Goal: Navigation & Orientation: Find specific page/section

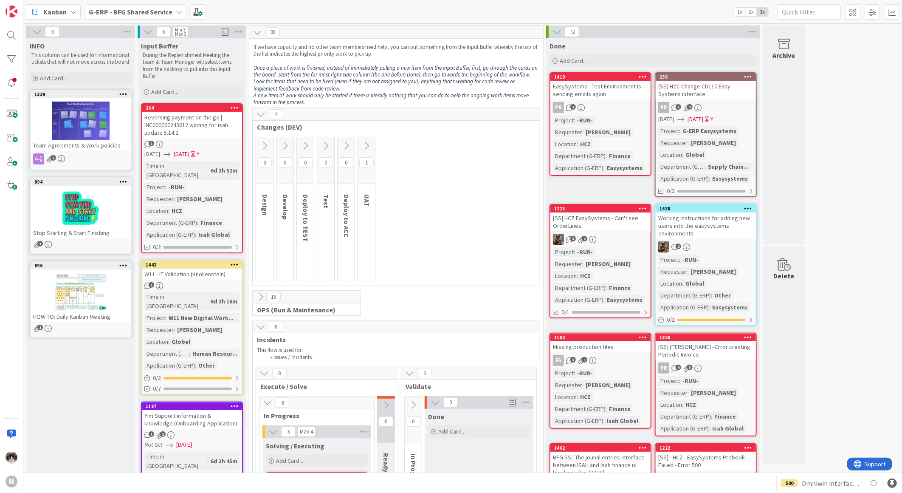
click at [265, 147] on icon at bounding box center [264, 145] width 9 height 9
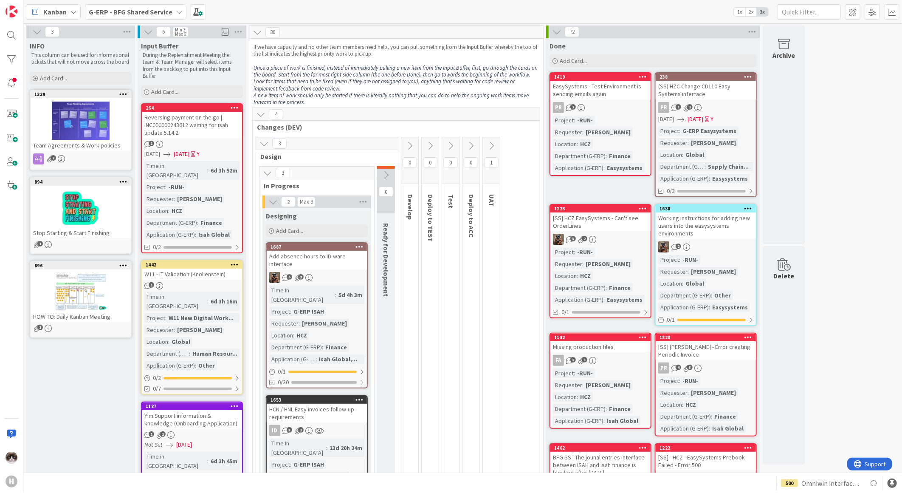
click at [265, 147] on icon at bounding box center [263, 143] width 9 height 9
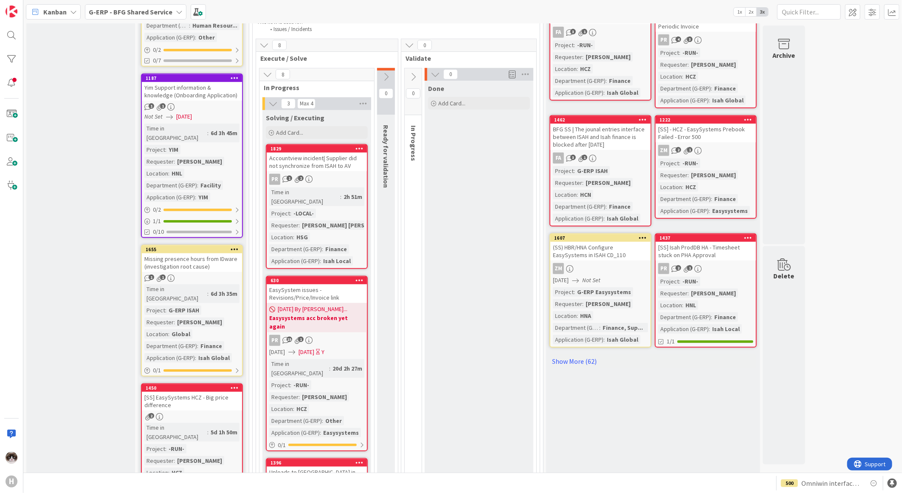
scroll to position [283, 0]
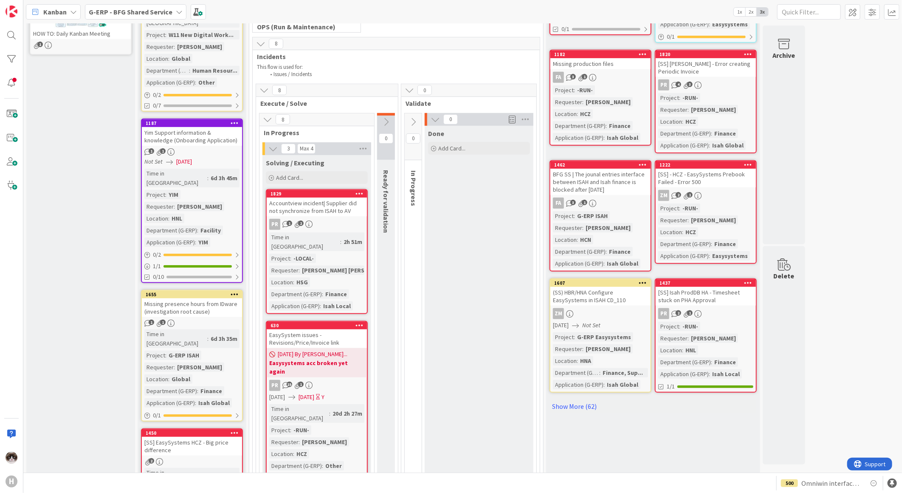
click at [158, 14] on b "G-ERP - BFG Shared Service" at bounding box center [131, 12] width 84 height 8
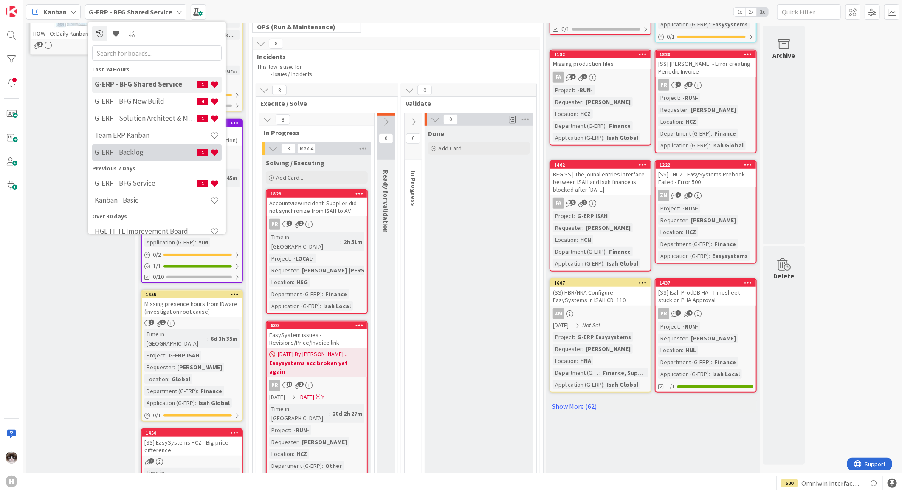
click at [148, 149] on h4 "G-ERP - Backlog" at bounding box center [146, 152] width 102 height 8
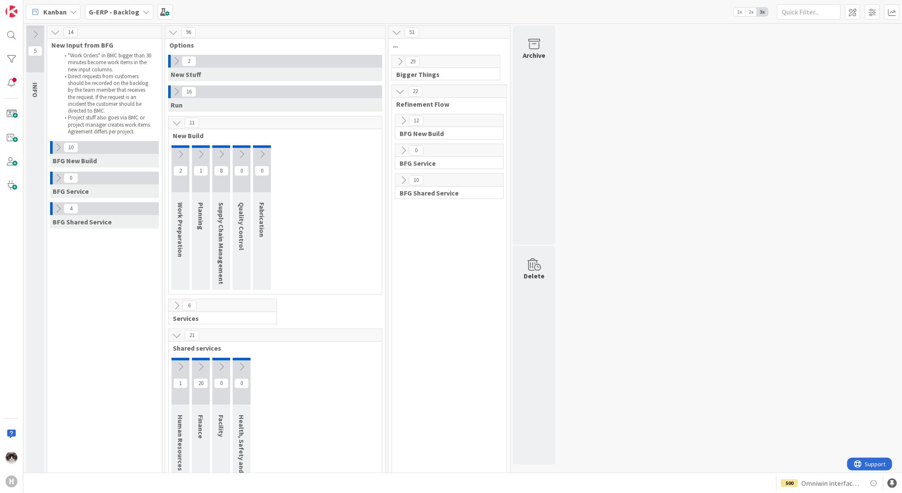
click at [403, 181] on icon at bounding box center [403, 179] width 9 height 9
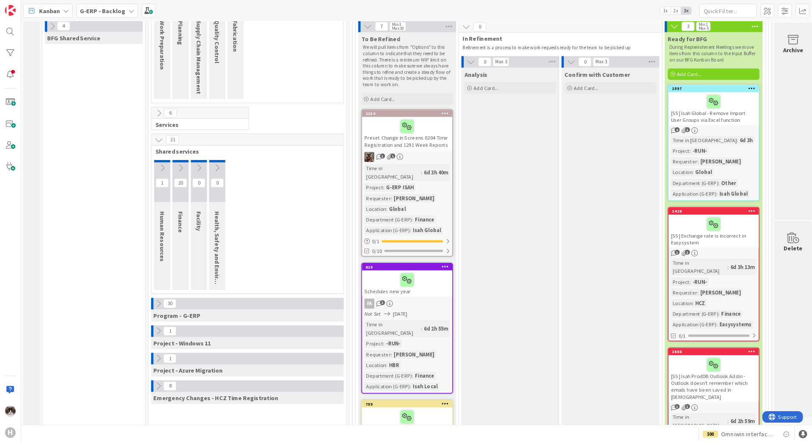
scroll to position [180, 0]
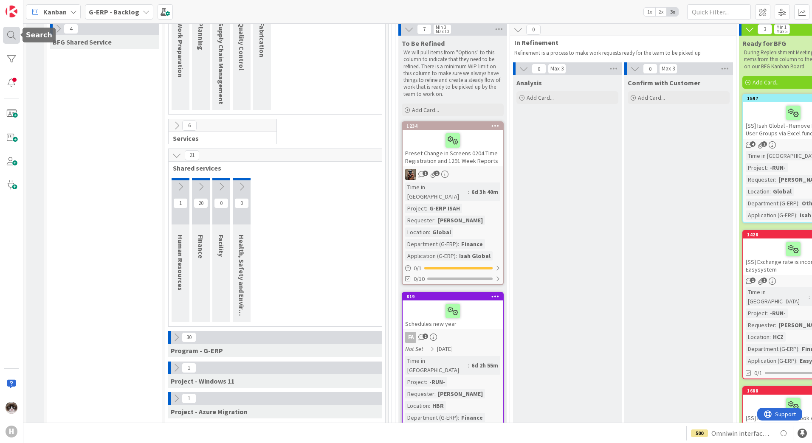
click at [13, 34] on div at bounding box center [11, 35] width 17 height 17
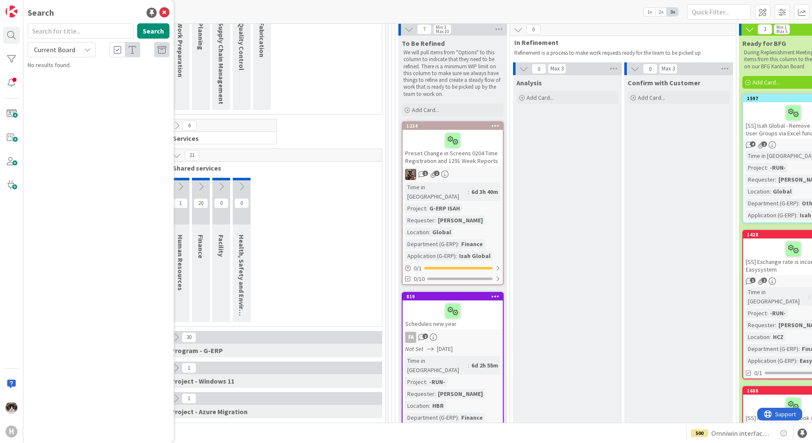
click at [70, 50] on span "Current Board" at bounding box center [54, 49] width 41 height 8
click at [66, 80] on span "All Boards" at bounding box center [76, 85] width 88 height 13
click at [65, 35] on input "text" at bounding box center [81, 30] width 106 height 15
type input "5"
type input "645"
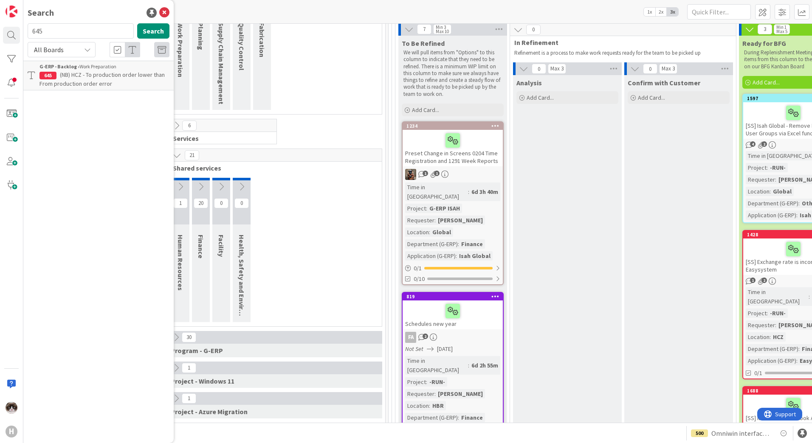
click at [92, 70] on div "G-ERP - Backlog › Work Preparation" at bounding box center [104, 67] width 130 height 8
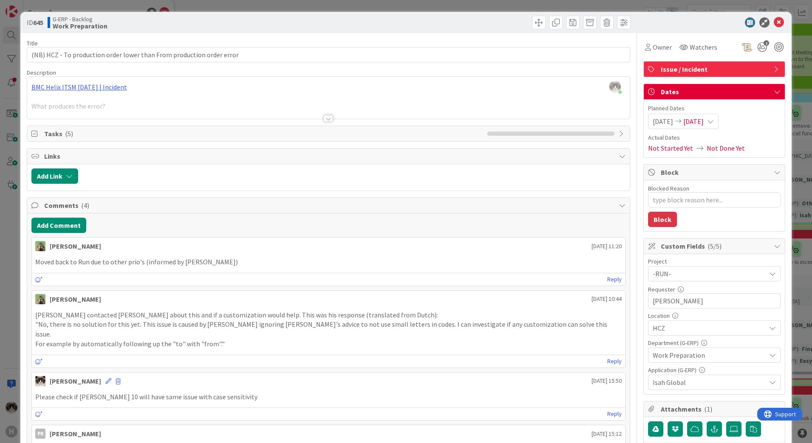
click at [324, 121] on div at bounding box center [328, 118] width 9 height 7
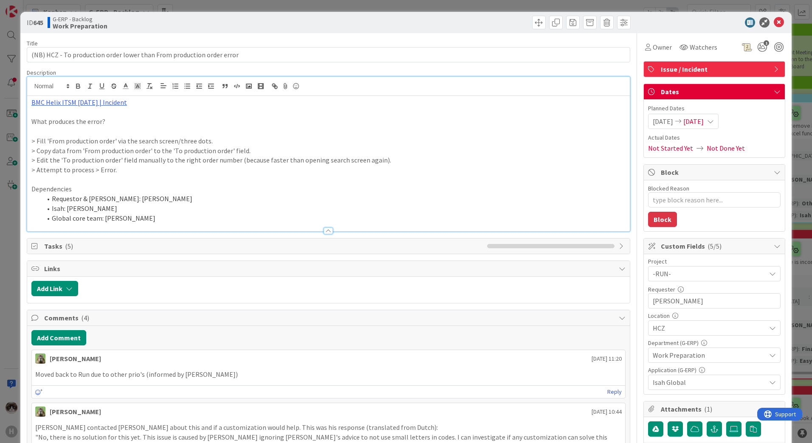
type textarea "x"
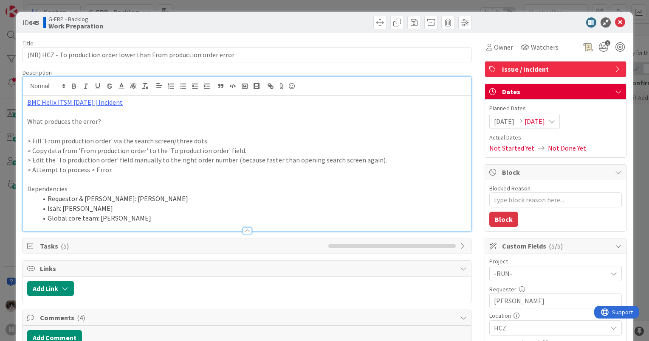
scroll to position [180, 0]
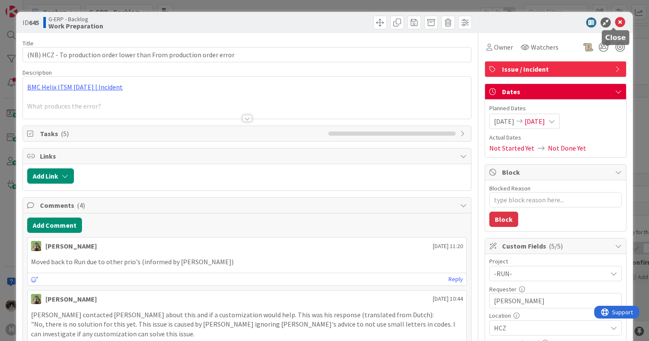
click at [615, 23] on icon at bounding box center [620, 22] width 10 height 10
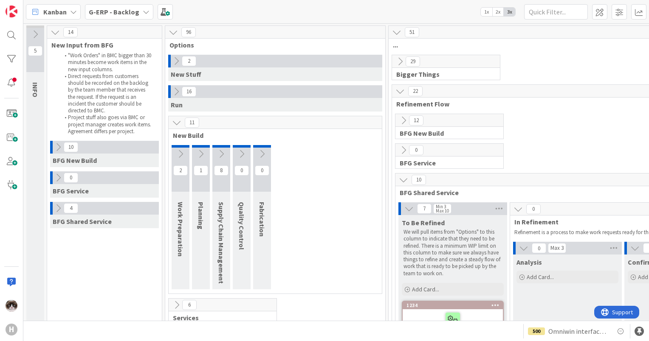
click at [126, 15] on b "G-ERP - Backlog" at bounding box center [114, 12] width 51 height 8
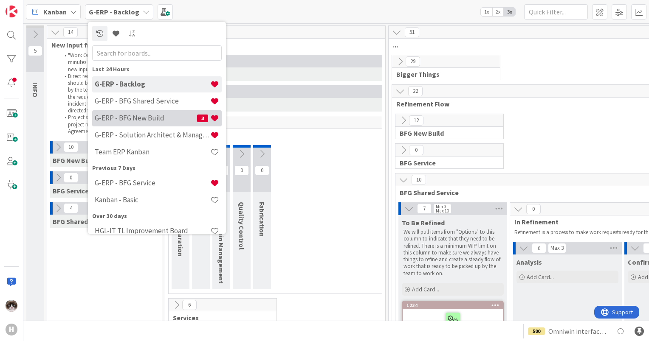
click at [150, 124] on div "G-ERP - BFG New Build 3" at bounding box center [157, 118] width 130 height 16
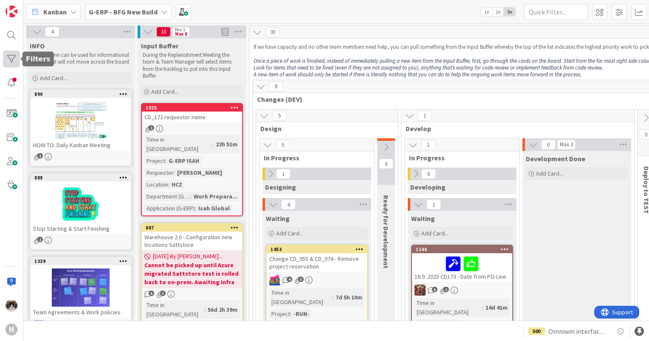
click at [5, 64] on div at bounding box center [11, 59] width 17 height 17
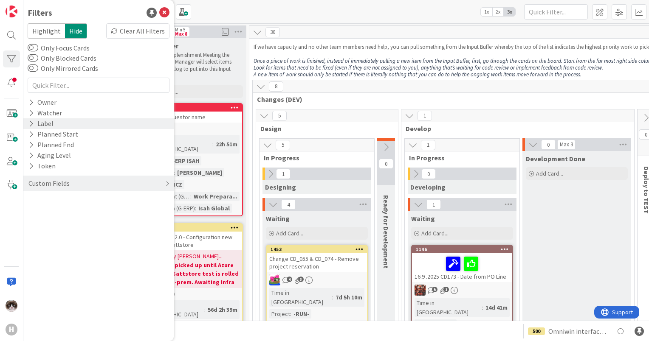
click at [30, 125] on icon at bounding box center [31, 123] width 6 height 7
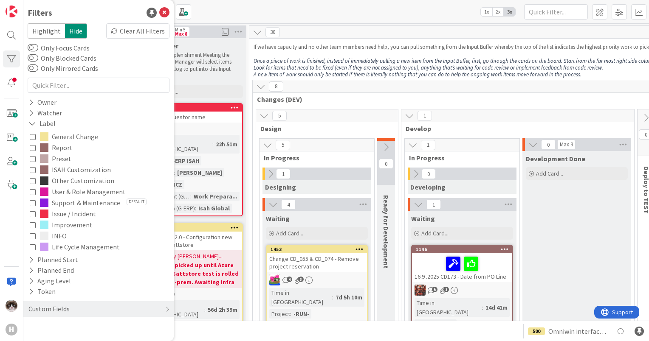
click at [34, 168] on icon at bounding box center [33, 170] width 6 height 6
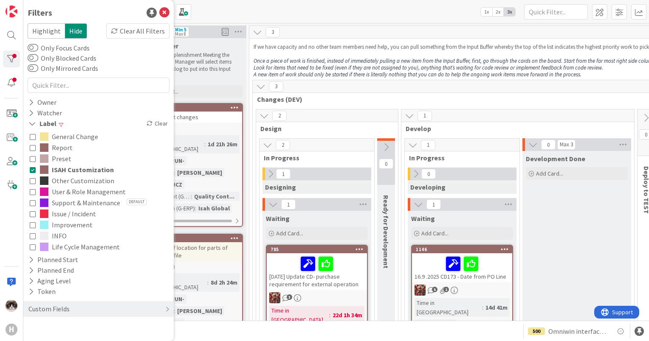
click at [325, 111] on div "2" at bounding box center [327, 116] width 142 height 13
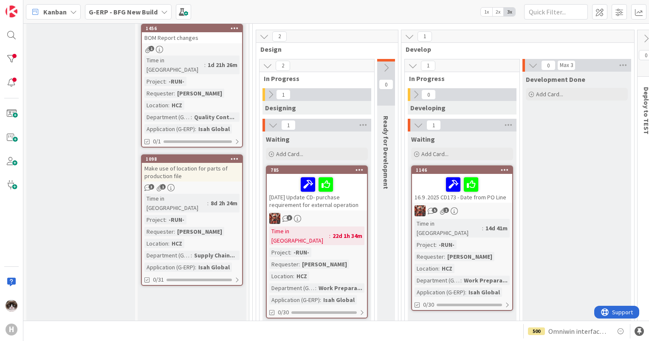
scroll to position [85, 0]
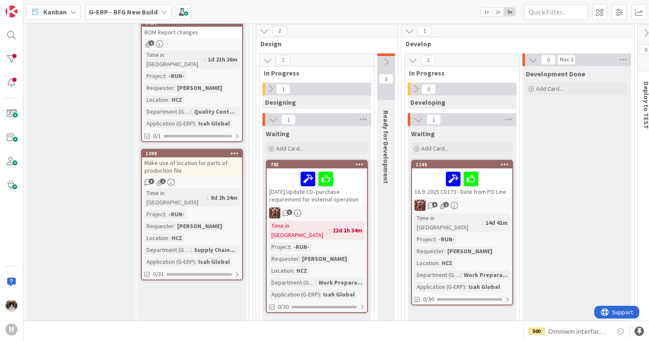
click at [218, 194] on div "Time in Column : 8d 2h 24m Project : -RUN- Requester : [PERSON_NAME] Location :…" at bounding box center [191, 228] width 95 height 78
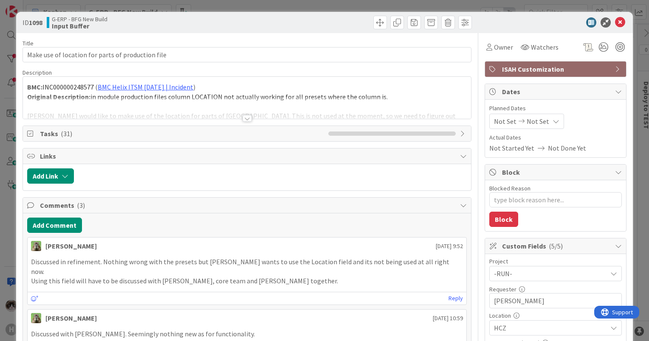
click at [243, 121] on div at bounding box center [247, 118] width 9 height 7
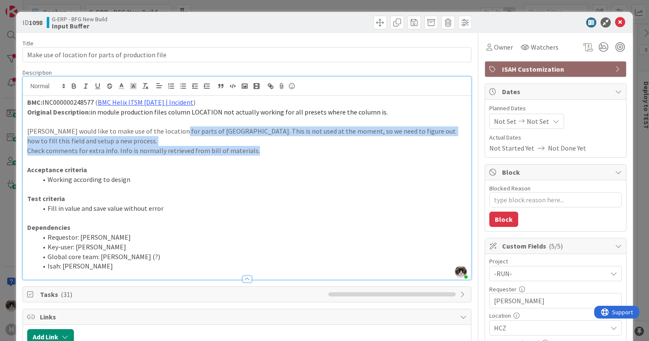
drag, startPoint x: 172, startPoint y: 131, endPoint x: 284, endPoint y: 151, distance: 113.5
click at [284, 151] on div "BMC: INC000000248577 ( BMC Helix ITSM [DATE] | Incident ) Original Description:…" at bounding box center [247, 188] width 448 height 184
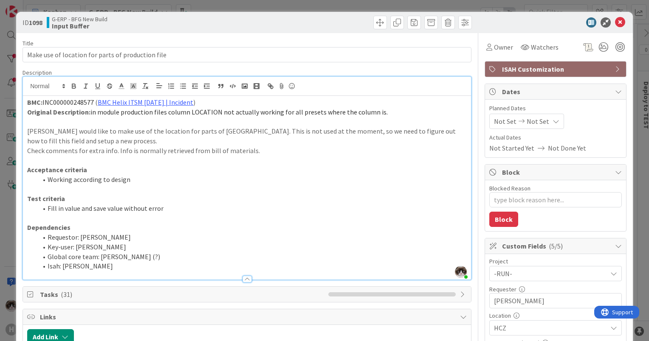
click at [285, 158] on p at bounding box center [247, 160] width 440 height 10
click at [615, 23] on icon at bounding box center [620, 22] width 10 height 10
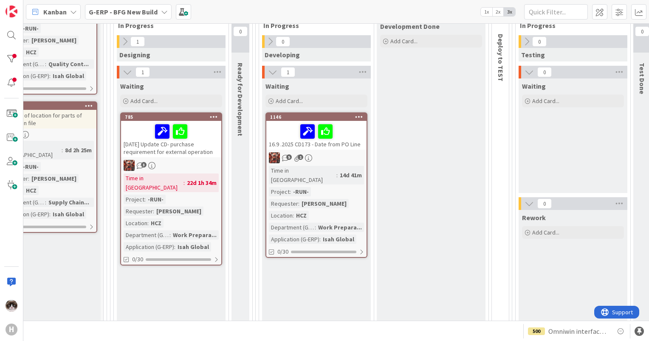
scroll to position [137, 146]
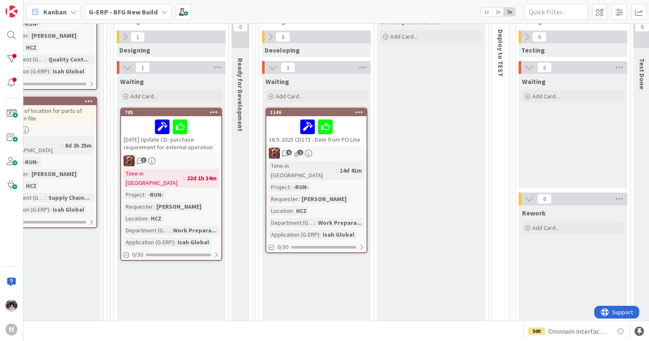
click at [197, 163] on div "3" at bounding box center [171, 160] width 100 height 11
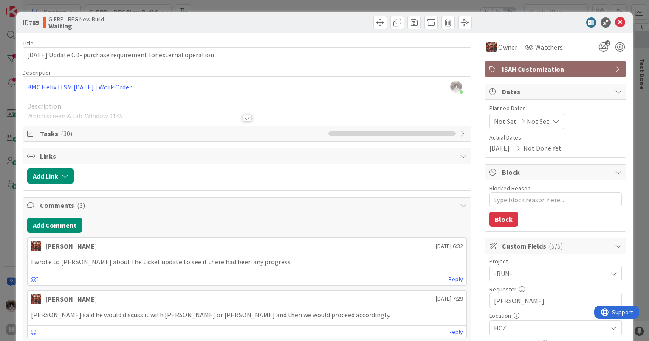
click at [243, 116] on div at bounding box center [247, 118] width 9 height 7
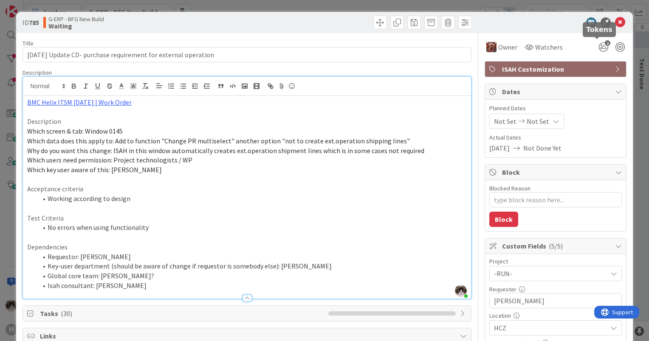
drag, startPoint x: 163, startPoint y: 139, endPoint x: 178, endPoint y: 143, distance: 15.5
click at [178, 143] on span "Which data does this apply to: Add to function "Change PR multiselect" another …" at bounding box center [218, 141] width 383 height 8
click at [94, 105] on link "BMC Helix ITSM [DATE] | Work Order" at bounding box center [79, 102] width 104 height 8
click at [83, 117] on link "[URL][PERSON_NAME][DOMAIN_NAME]" at bounding box center [76, 118] width 85 height 11
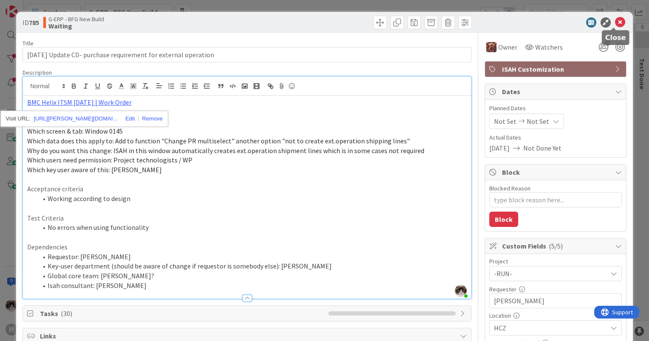
click at [615, 22] on icon at bounding box center [620, 22] width 10 height 10
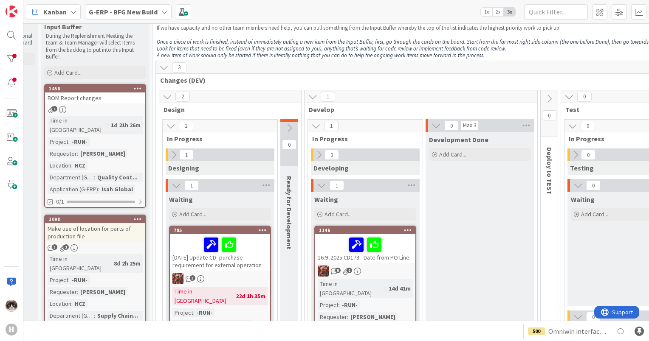
scroll to position [0, 97]
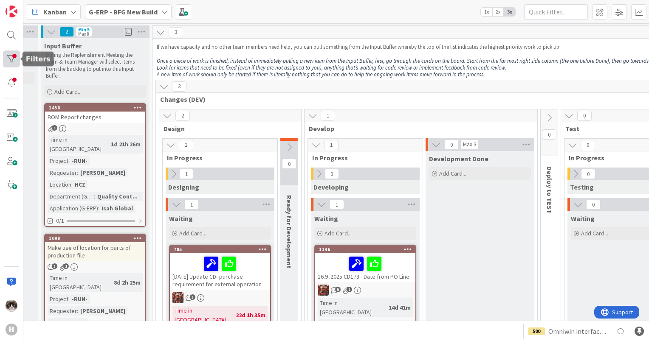
click at [15, 58] on div at bounding box center [11, 59] width 17 height 17
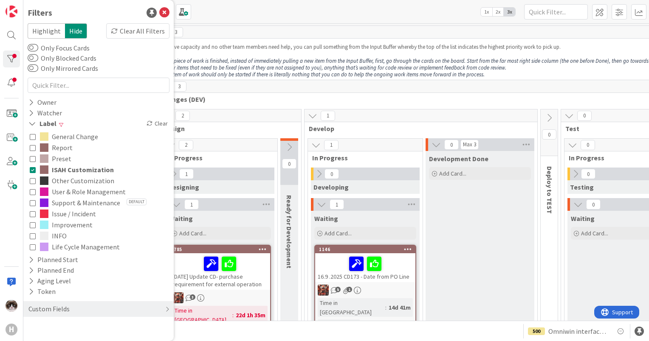
click at [32, 170] on icon at bounding box center [33, 170] width 6 height 6
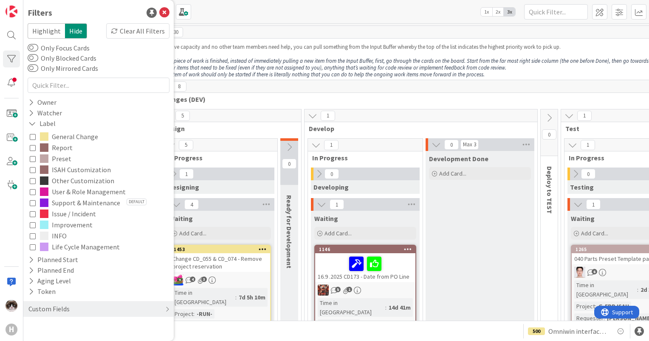
click at [236, 126] on span "Design" at bounding box center [227, 128] width 127 height 8
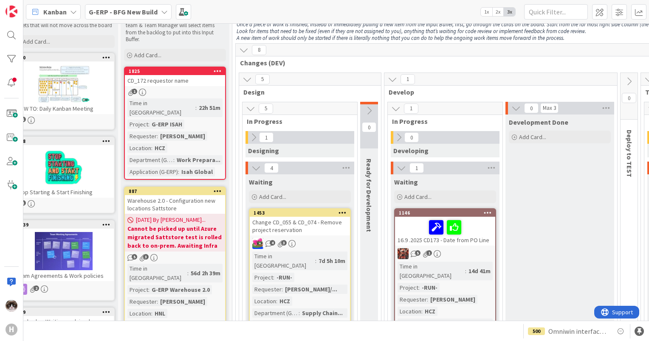
scroll to position [37, 0]
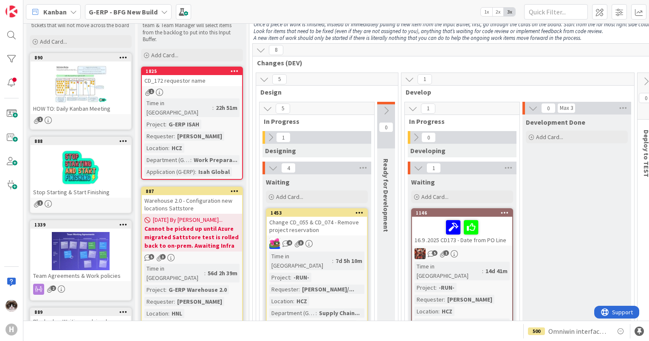
click at [197, 89] on div "1" at bounding box center [192, 92] width 100 height 7
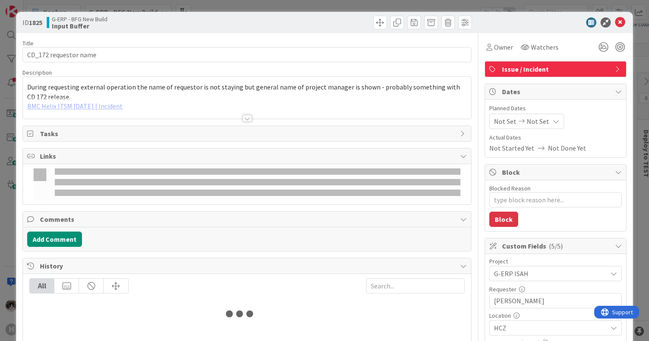
type textarea "x"
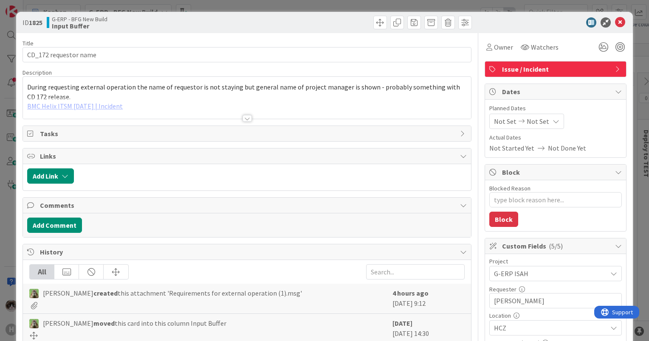
click at [248, 113] on div at bounding box center [247, 108] width 448 height 22
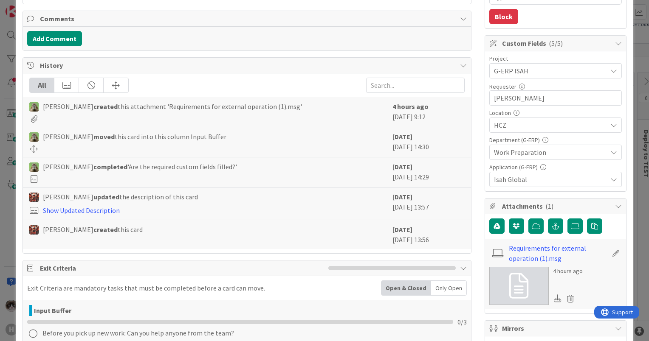
scroll to position [200, 0]
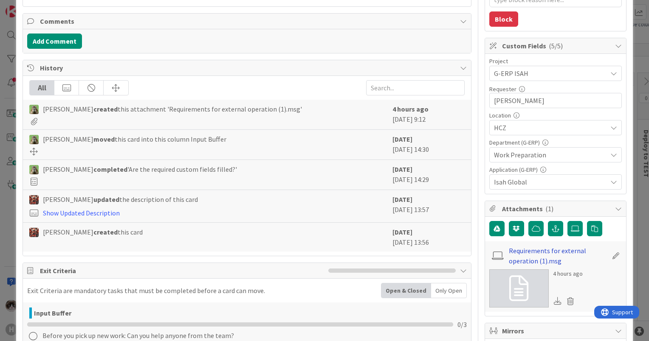
click at [528, 252] on link "Requirements for external operation (1).msg" at bounding box center [558, 256] width 99 height 20
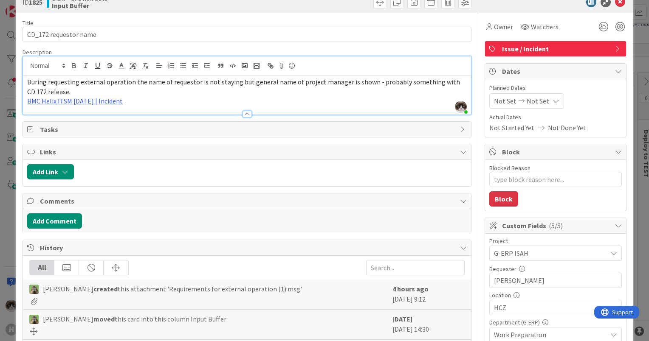
scroll to position [6, 0]
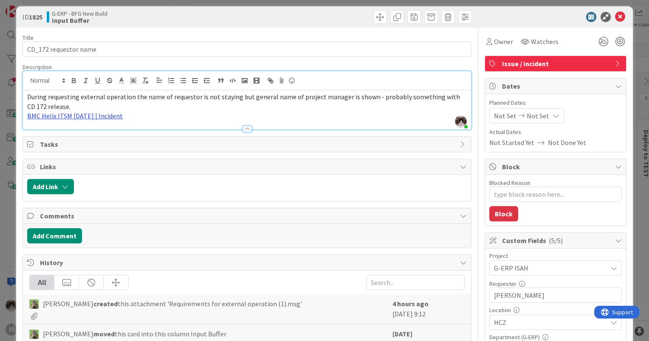
click at [80, 116] on link "BMC Helix ITSM [DATE] | Incident" at bounding box center [75, 116] width 96 height 8
click at [71, 133] on link "[URL][PERSON_NAME][DOMAIN_NAME]" at bounding box center [76, 132] width 85 height 11
click at [616, 12] on icon at bounding box center [620, 17] width 10 height 10
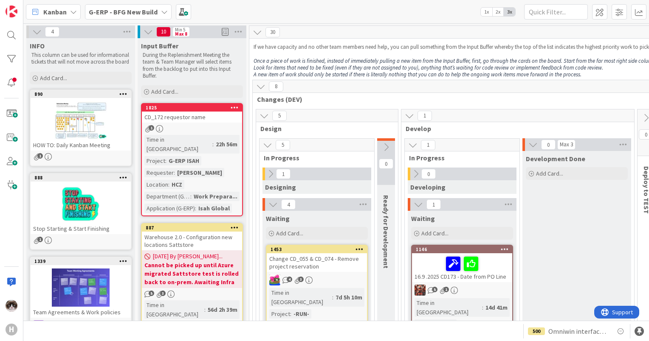
click at [130, 14] on b "G-ERP - BFG New Build" at bounding box center [123, 12] width 69 height 8
